Goal: Information Seeking & Learning: Learn about a topic

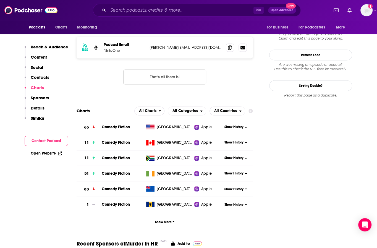
scroll to position [566, 0]
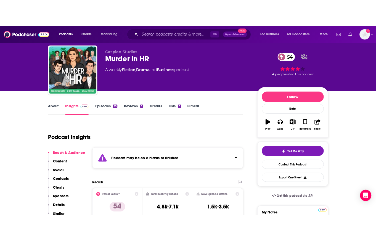
scroll to position [0, 0]
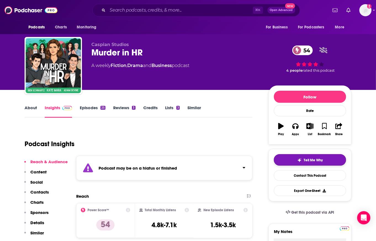
click at [310, 159] on span "Tell Me Why" at bounding box center [313, 160] width 19 height 4
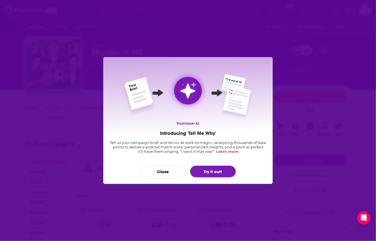
click at [213, 174] on button "Try it out!" at bounding box center [213, 172] width 46 height 12
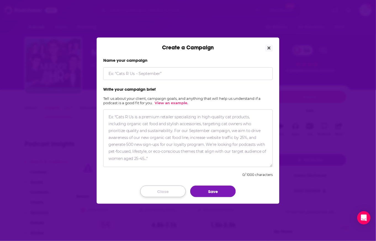
click at [162, 191] on button "Close" at bounding box center [163, 192] width 46 height 12
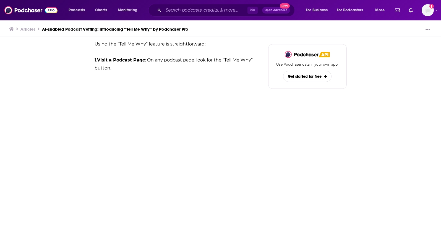
scroll to position [580, 0]
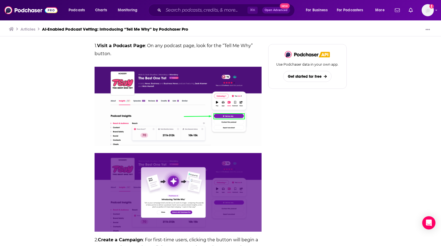
scroll to position [608, 0]
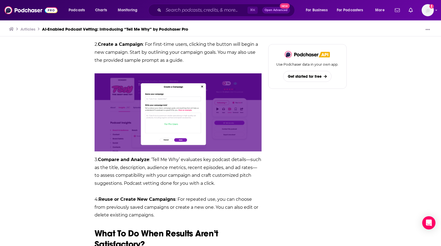
scroll to position [801, 0]
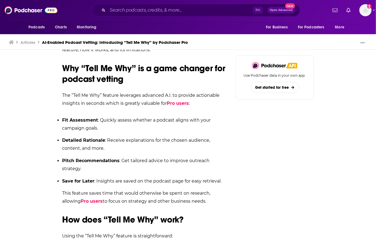
scroll to position [414, 0]
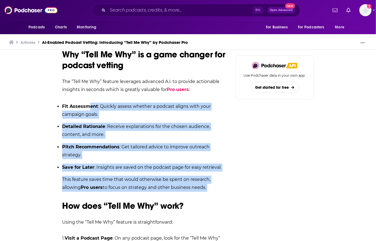
drag, startPoint x: 215, startPoint y: 191, endPoint x: 88, endPoint y: 108, distance: 152.3
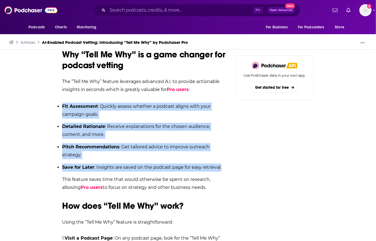
drag, startPoint x: 229, startPoint y: 169, endPoint x: 23, endPoint y: 109, distance: 214.5
copy ul "Fit Assessment : Quickly assess whether a podcast aligns with your campaign goa…"
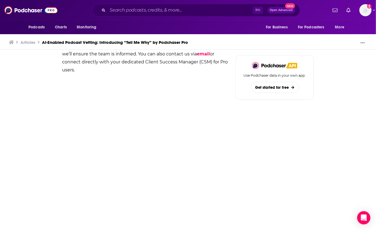
scroll to position [1105, 0]
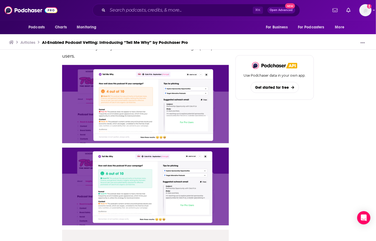
click at [60, 61] on div "Announcements Podcast Insights AI-Enabled Podcast Vetting: Introducing “Tell Me…" at bounding box center [188, 98] width 265 height 2277
click at [290, 143] on div "Use Podchaser data in your own app. Get started for free" at bounding box center [275, 213] width 78 height 2048
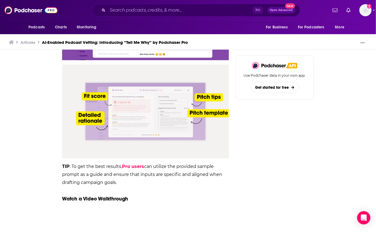
scroll to position [1257, 0]
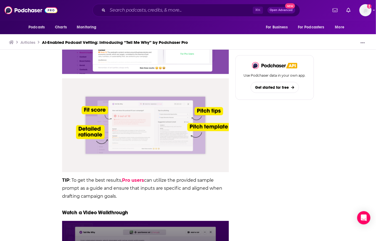
click at [259, 191] on div "Use Podchaser data in your own app. Get started for free" at bounding box center [275, 61] width 78 height 2048
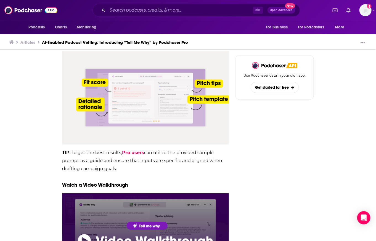
scroll to position [1270, 0]
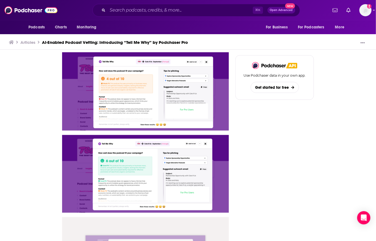
scroll to position [1118, 0]
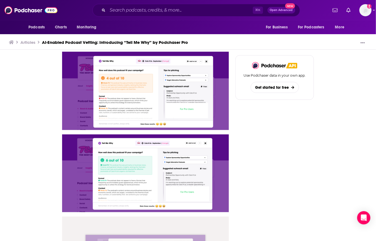
click at [164, 175] on img at bounding box center [145, 174] width 167 height 78
click at [283, 217] on div "Use Podchaser data in your own app. Get started for free" at bounding box center [275, 200] width 78 height 2048
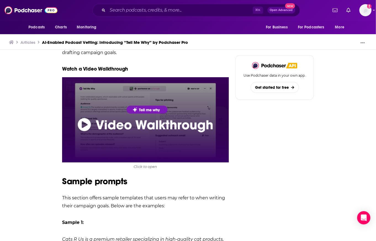
scroll to position [1408, 0]
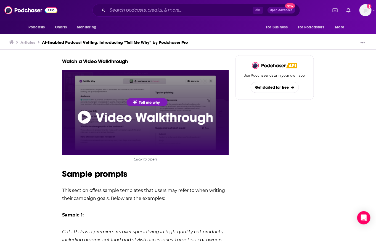
click at [88, 117] on img at bounding box center [145, 113] width 167 height 86
